Goal: Navigation & Orientation: Find specific page/section

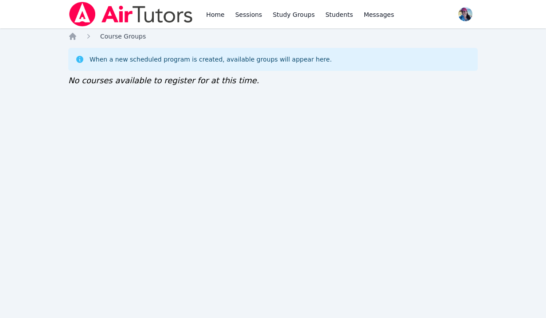
click at [128, 35] on span "Course Groups" at bounding box center [123, 36] width 46 height 7
click at [73, 34] on icon "Breadcrumb" at bounding box center [72, 36] width 7 height 7
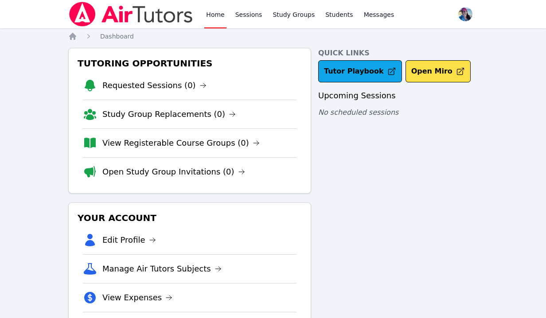
click at [211, 15] on link "Home" at bounding box center [215, 14] width 22 height 28
click at [193, 140] on link "View Registerable Course Groups (0)" at bounding box center [180, 143] width 157 height 12
